Goal: Find specific page/section: Find specific page/section

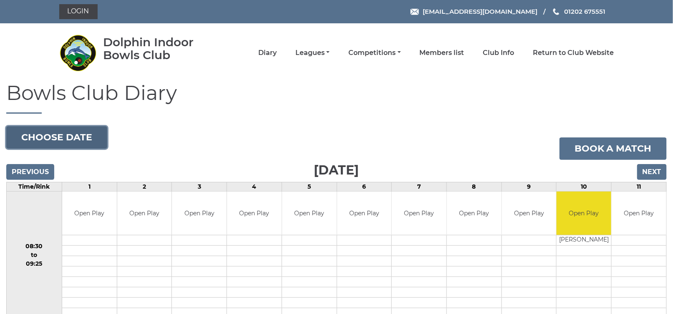
click at [75, 136] on button "Choose date" at bounding box center [56, 137] width 101 height 23
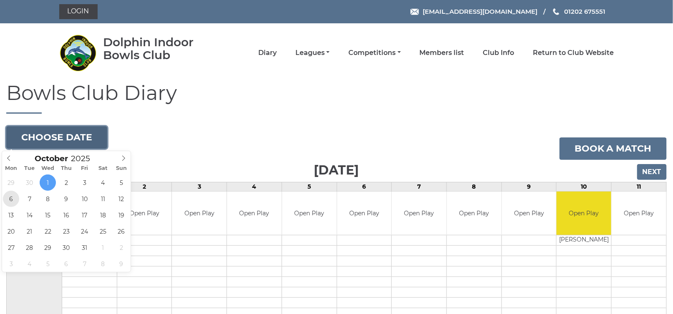
type input "2025-10-06"
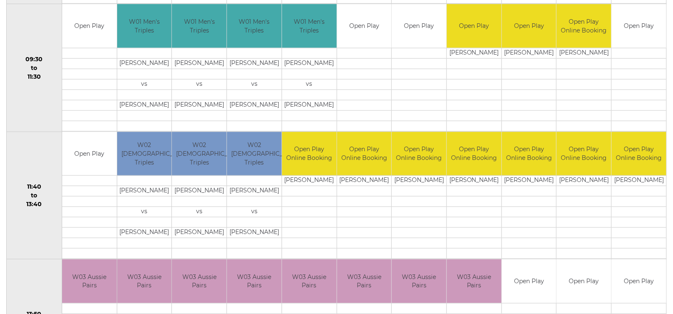
scroll to position [365, 0]
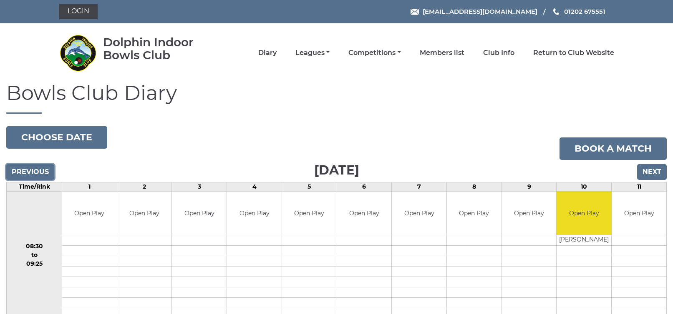
click at [35, 170] on input "Previous" at bounding box center [30, 172] width 48 height 16
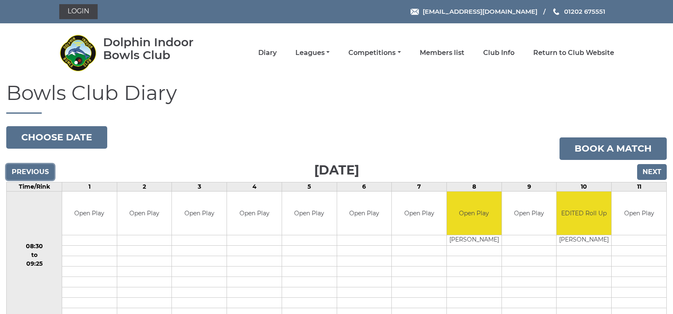
click at [32, 170] on input "Previous" at bounding box center [30, 172] width 48 height 16
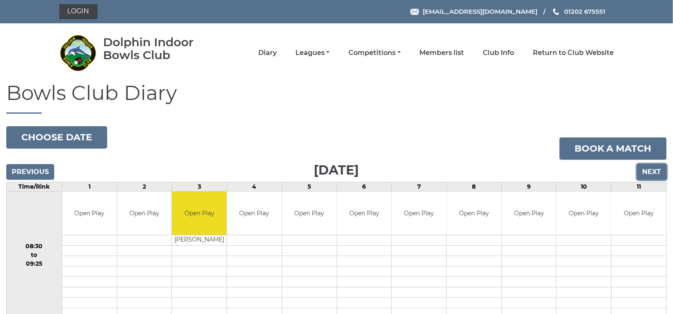
click at [653, 174] on input "Next" at bounding box center [652, 172] width 30 height 16
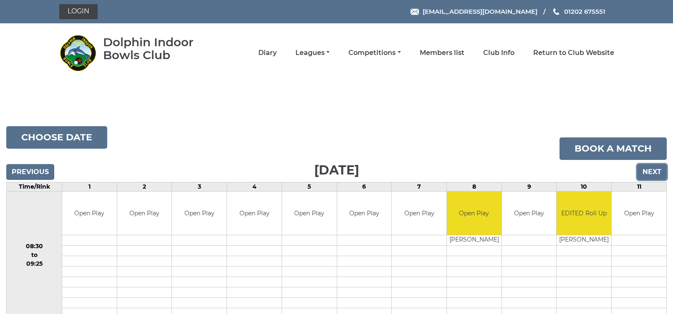
click at [651, 169] on input "Next" at bounding box center [652, 172] width 30 height 16
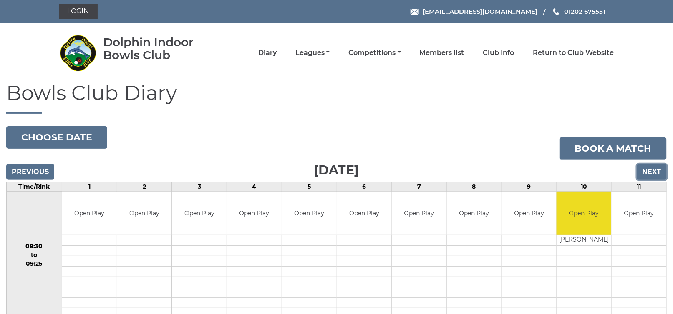
click at [658, 172] on input "Next" at bounding box center [652, 172] width 30 height 16
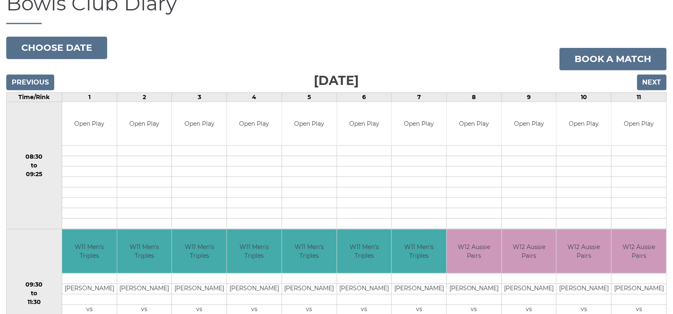
scroll to position [88, 0]
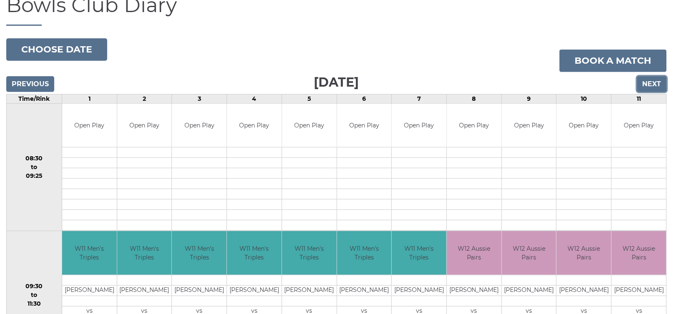
click at [655, 84] on input "Next" at bounding box center [652, 84] width 30 height 16
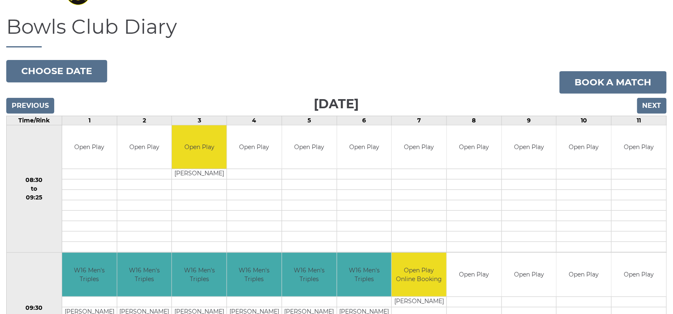
scroll to position [67, 0]
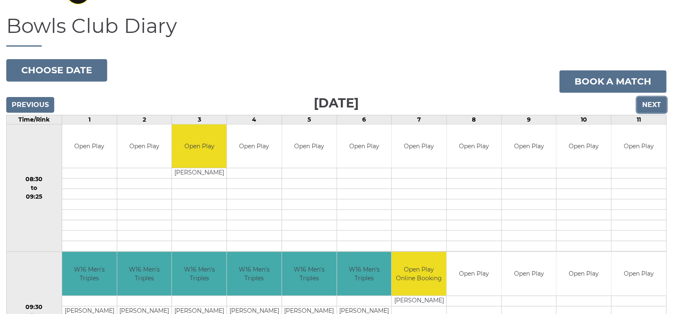
click at [654, 106] on input "Next" at bounding box center [652, 105] width 30 height 16
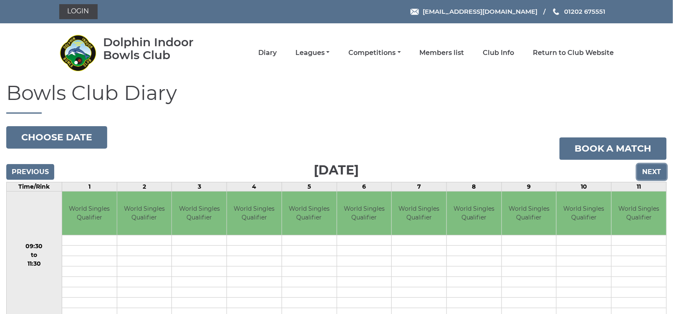
click at [655, 169] on input "Next" at bounding box center [652, 172] width 30 height 16
click at [656, 173] on input "Next" at bounding box center [652, 172] width 30 height 16
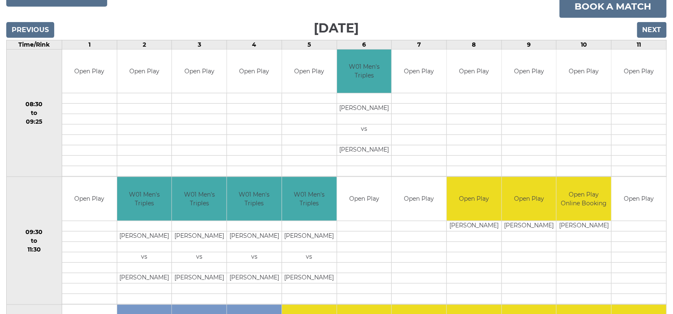
scroll to position [145, 0]
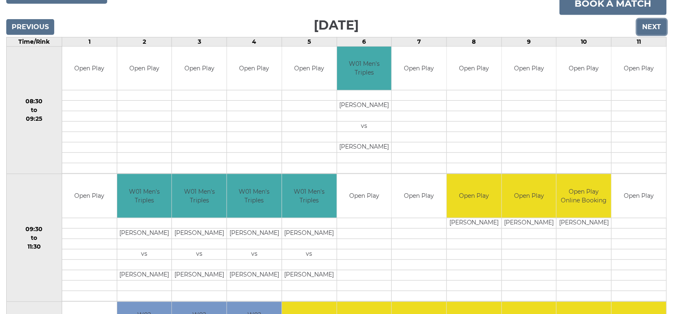
click at [647, 30] on input "Next" at bounding box center [652, 27] width 30 height 16
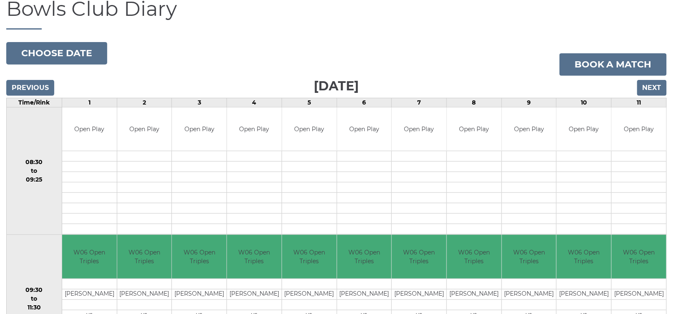
scroll to position [83, 0]
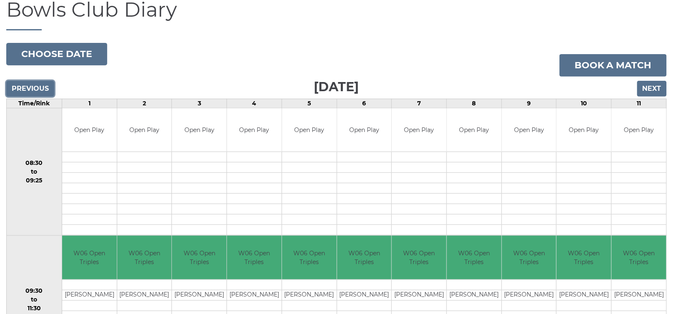
click at [42, 87] on input "Previous" at bounding box center [30, 89] width 48 height 16
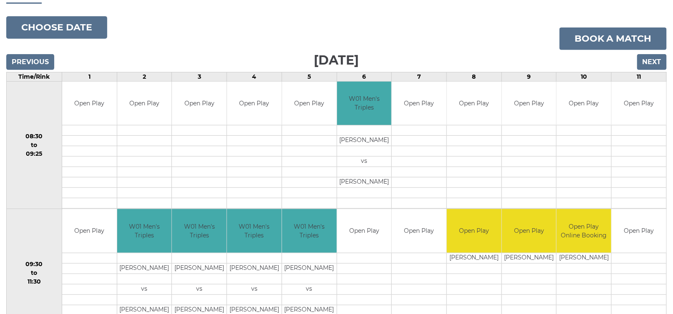
scroll to position [109, 0]
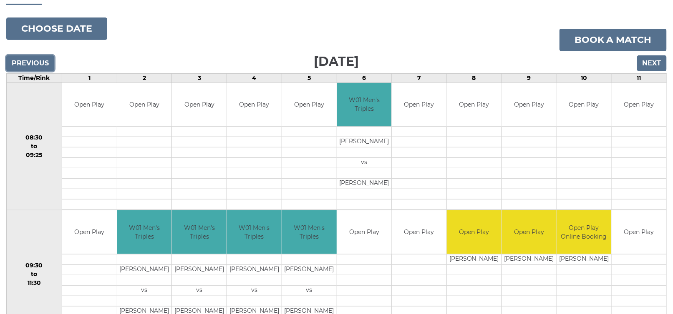
click at [41, 62] on input "Previous" at bounding box center [30, 63] width 48 height 16
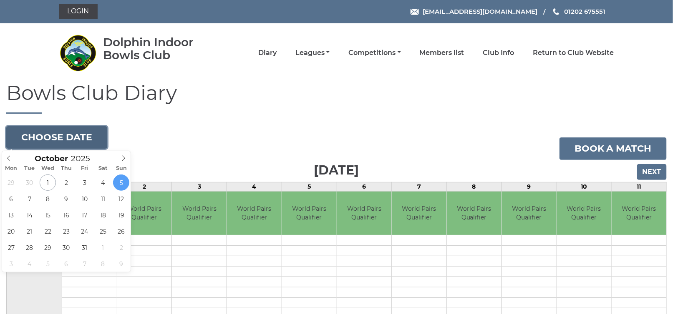
click at [72, 139] on button "Choose date" at bounding box center [56, 137] width 101 height 23
type input "[DATE]"
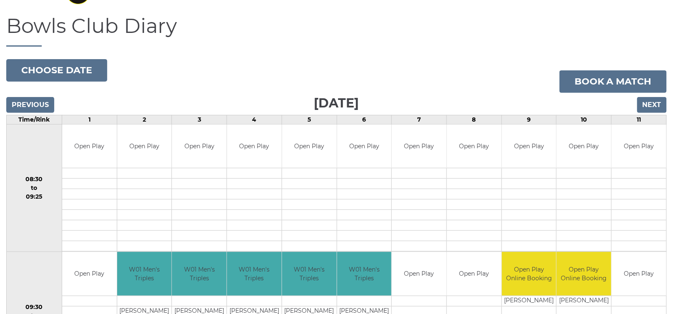
scroll to position [50, 0]
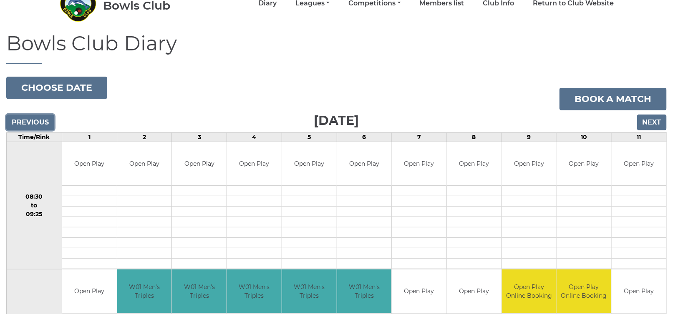
click at [32, 122] on input "Previous" at bounding box center [30, 123] width 48 height 16
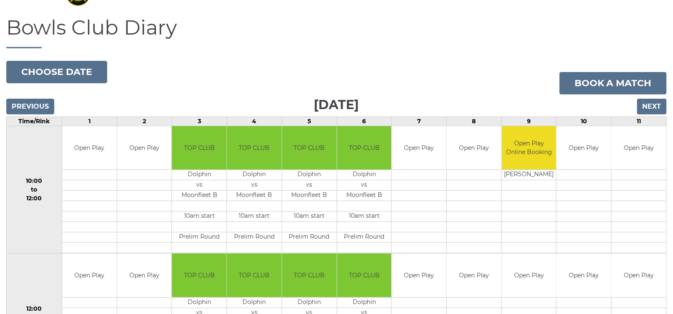
scroll to position [66, 0]
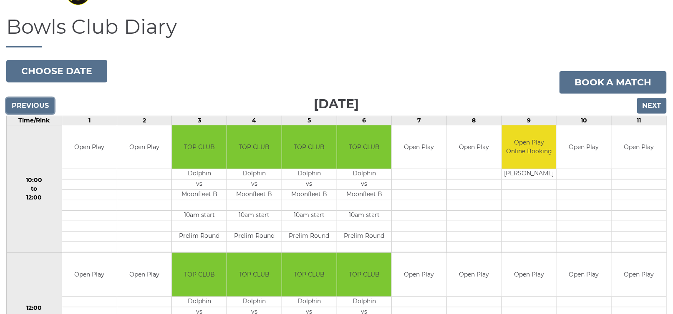
click at [30, 103] on input "Previous" at bounding box center [30, 106] width 48 height 16
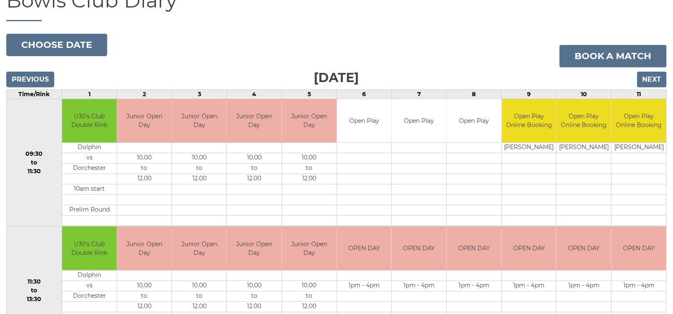
scroll to position [99, 0]
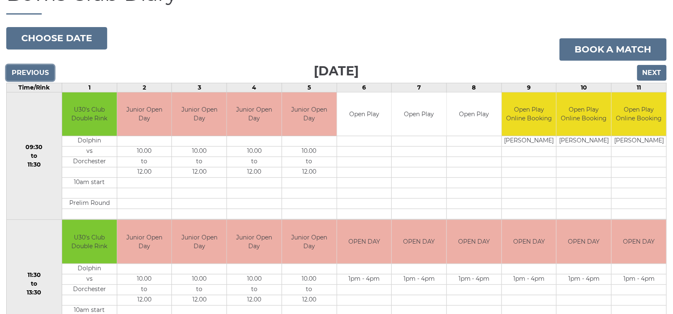
click at [42, 74] on input "Previous" at bounding box center [30, 73] width 48 height 16
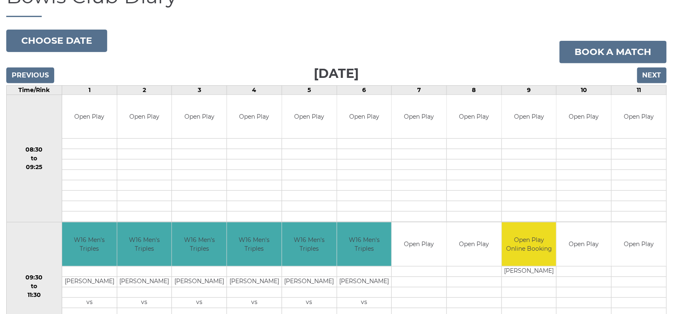
scroll to position [166, 0]
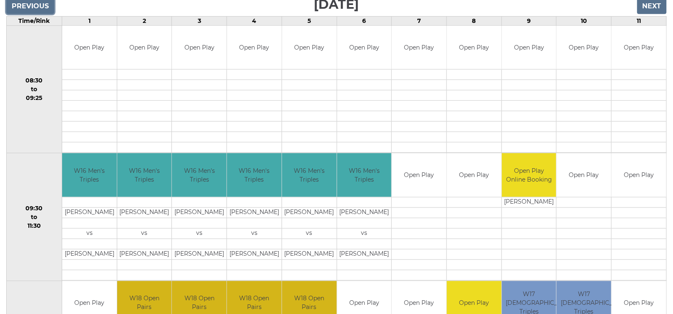
click at [32, 9] on input "Previous" at bounding box center [30, 6] width 48 height 16
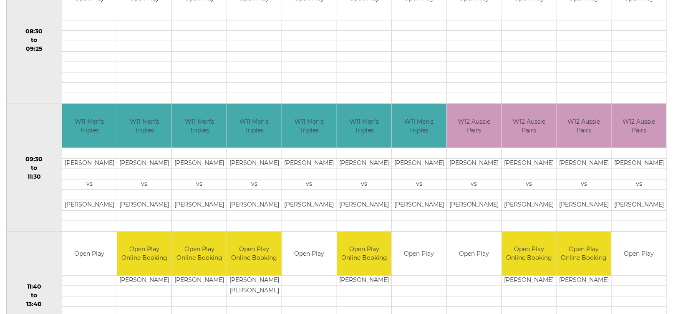
scroll to position [216, 0]
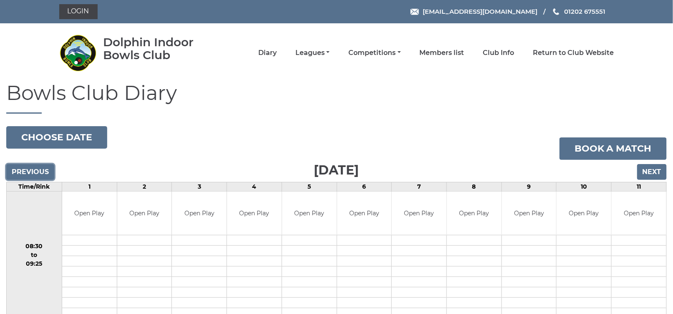
click at [35, 174] on input "Previous" at bounding box center [30, 172] width 48 height 16
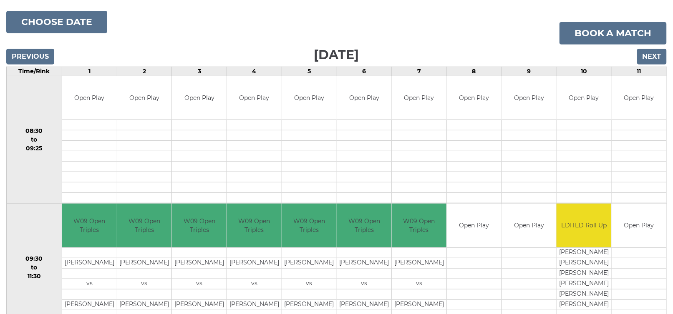
scroll to position [116, 0]
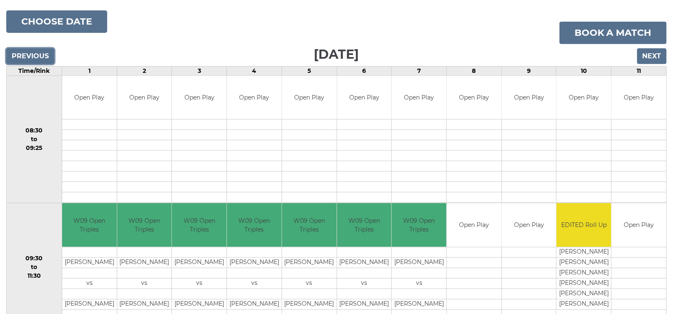
click at [28, 56] on input "Previous" at bounding box center [30, 56] width 48 height 16
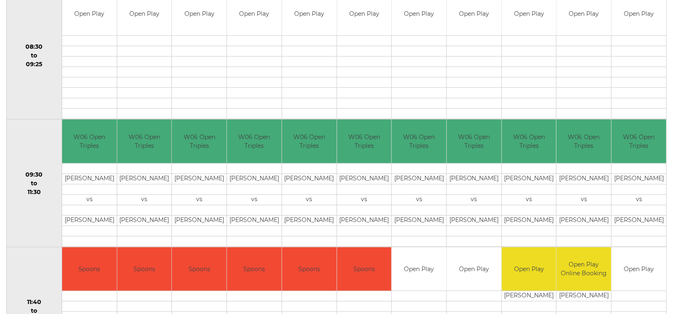
scroll to position [216, 0]
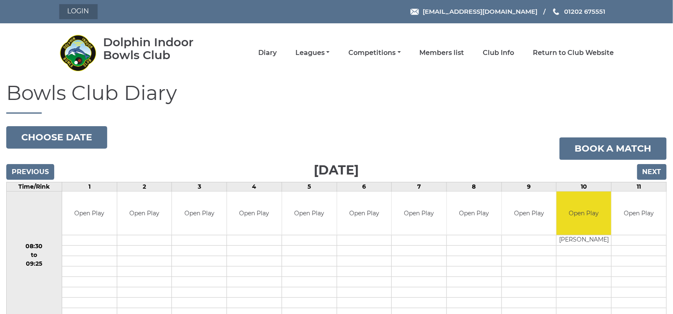
click at [86, 14] on link "Login" at bounding box center [78, 11] width 38 height 15
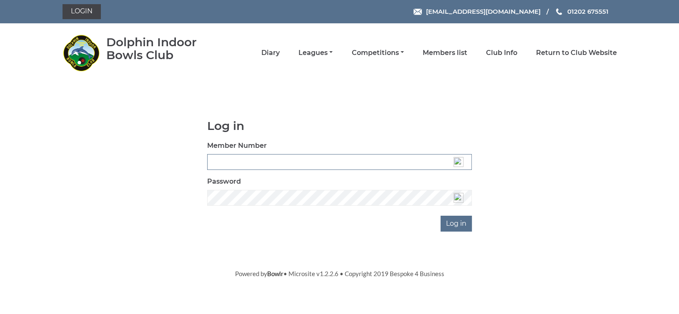
click at [220, 160] on input "Member Number" at bounding box center [339, 162] width 265 height 16
type input "3360"
click at [467, 225] on input "Log in" at bounding box center [456, 224] width 31 height 16
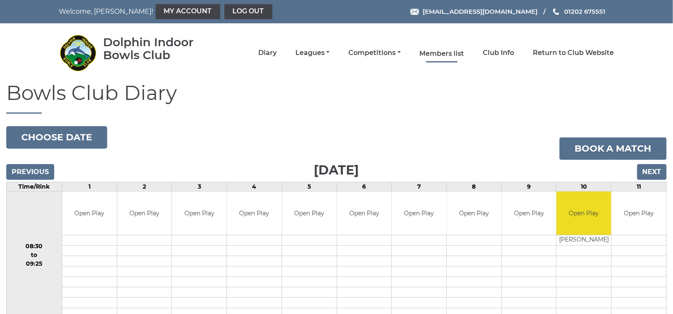
click at [448, 54] on link "Members list" at bounding box center [441, 53] width 45 height 9
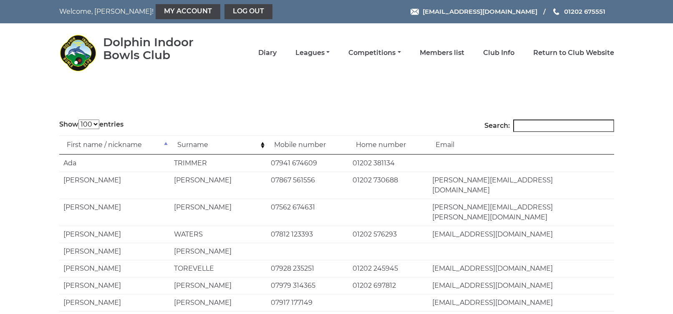
select select "100"
click at [557, 127] on input "Search:" at bounding box center [563, 126] width 101 height 13
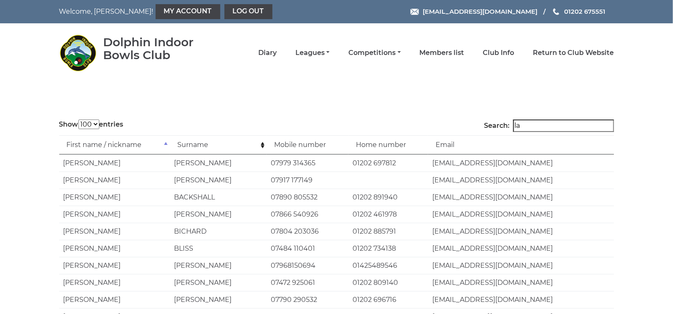
type input "l"
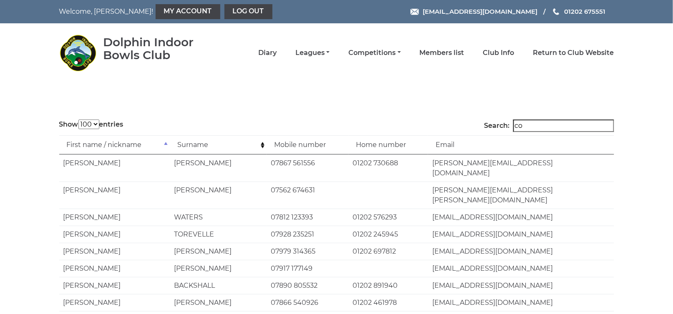
type input "c"
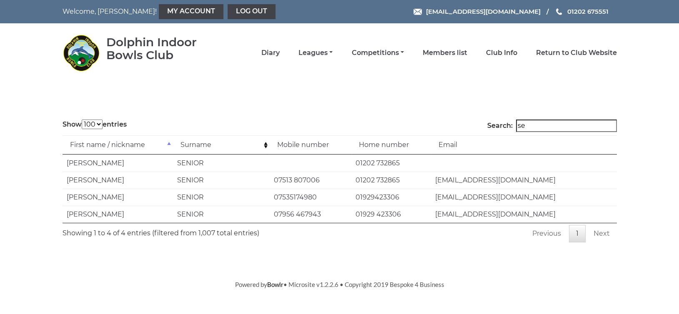
type input "s"
